Goal: Navigation & Orientation: Find specific page/section

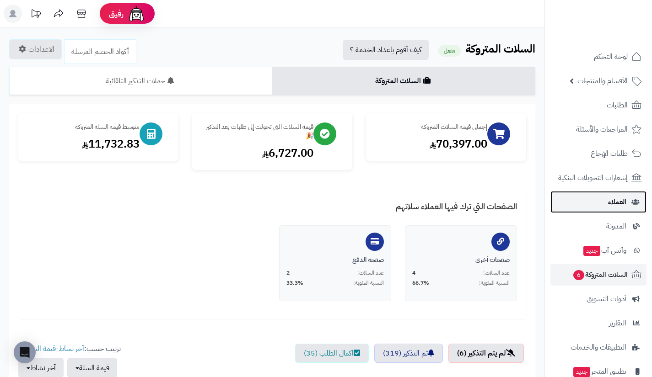
click at [596, 211] on link "العملاء" at bounding box center [598, 202] width 96 height 22
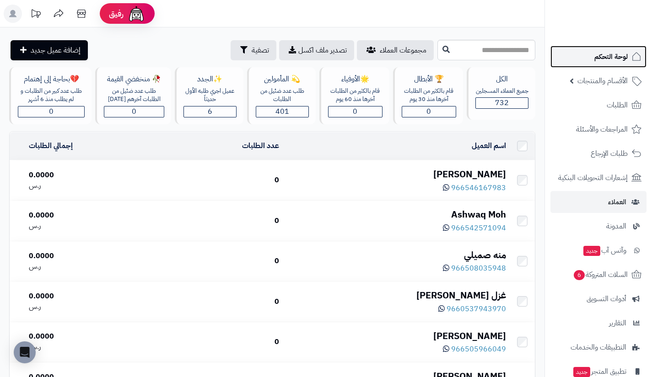
click at [603, 53] on span "لوحة التحكم" at bounding box center [610, 56] width 33 height 13
